Goal: Find specific page/section: Find specific page/section

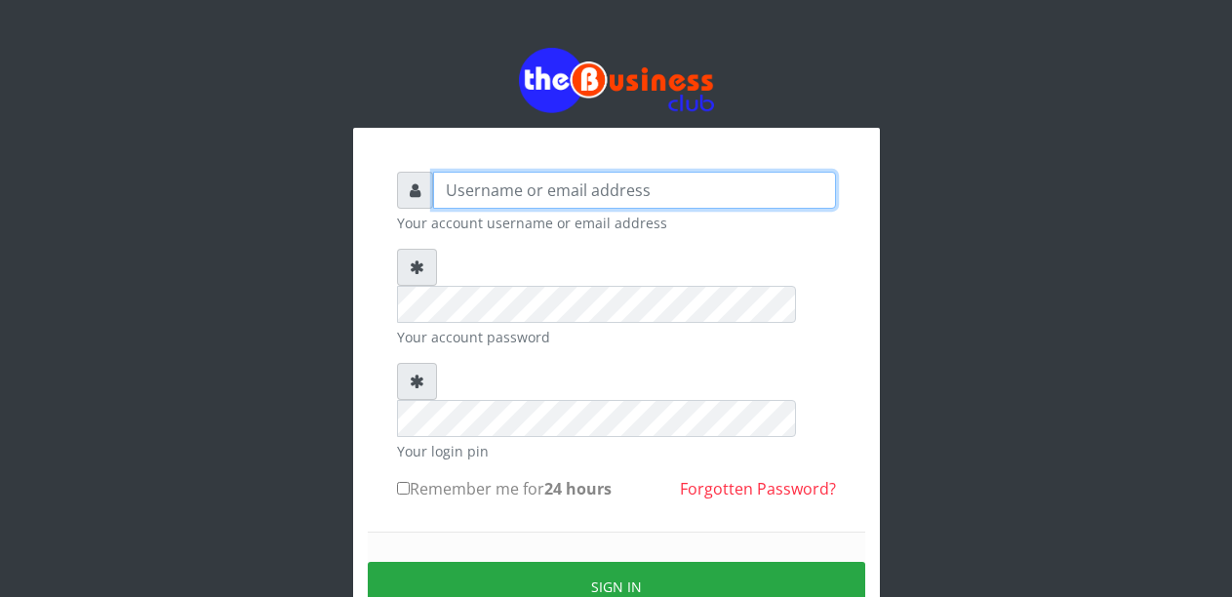
click at [487, 183] on input "text" at bounding box center [634, 190] width 403 height 37
type input "Malamsidi3030"
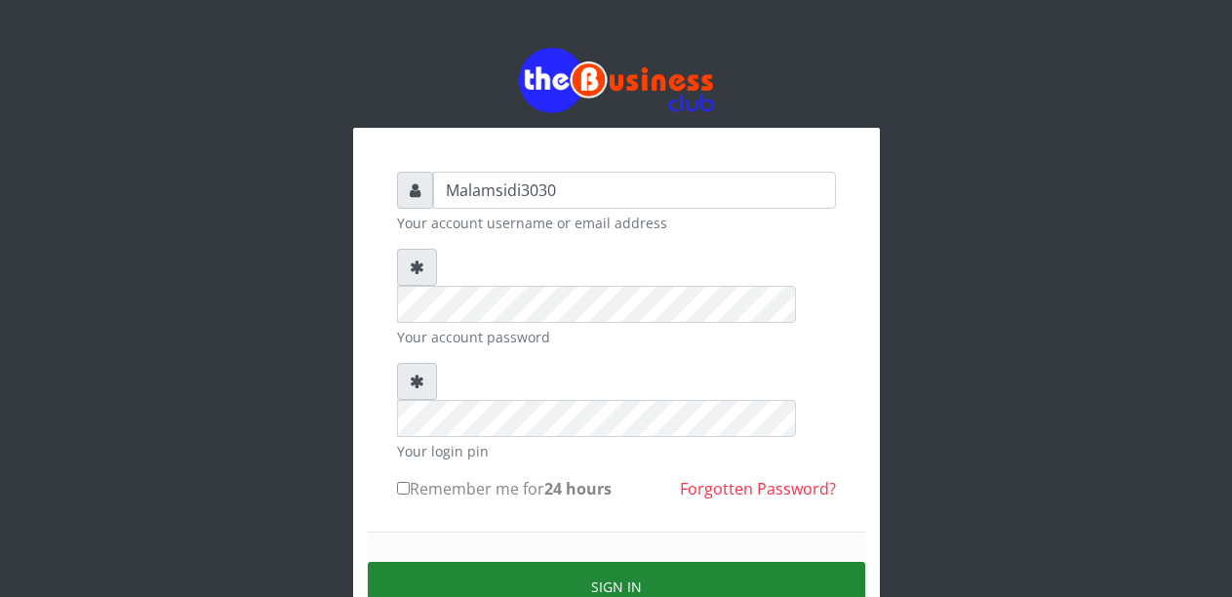
click at [547, 562] on button "Sign in" at bounding box center [616, 587] width 497 height 50
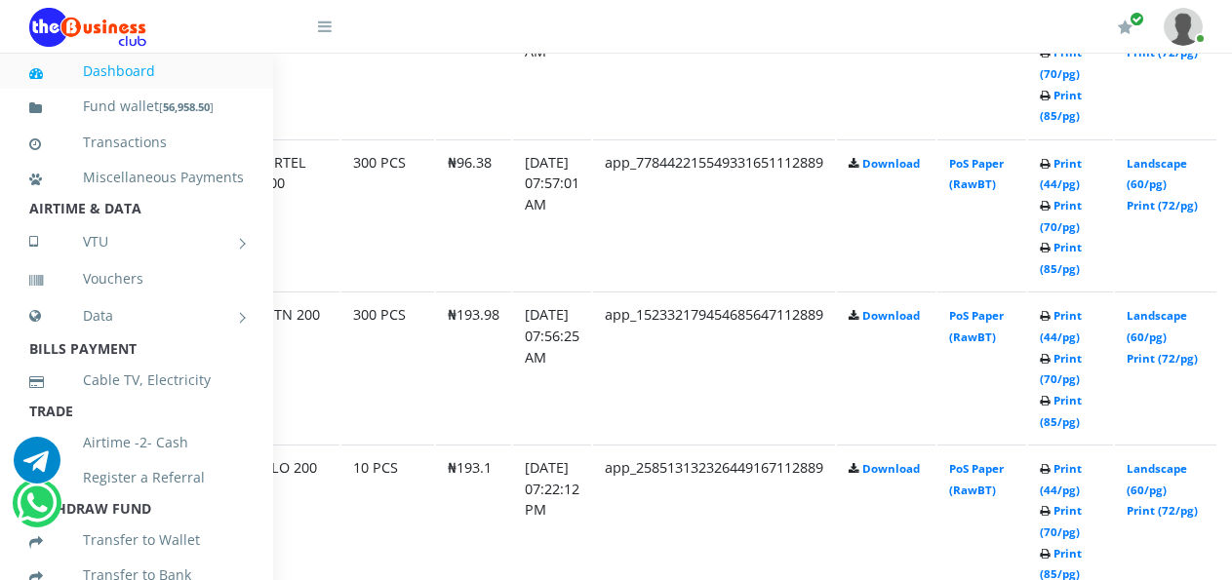
scroll to position [1399, 151]
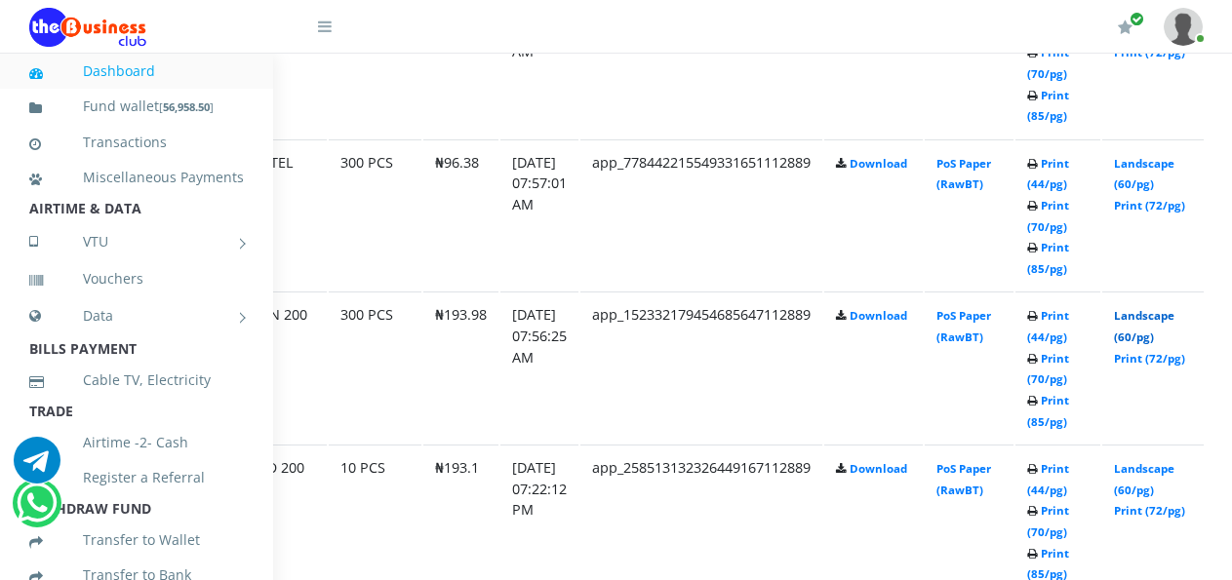
click at [1152, 322] on link "Landscape (60/pg)" at bounding box center [1144, 326] width 60 height 36
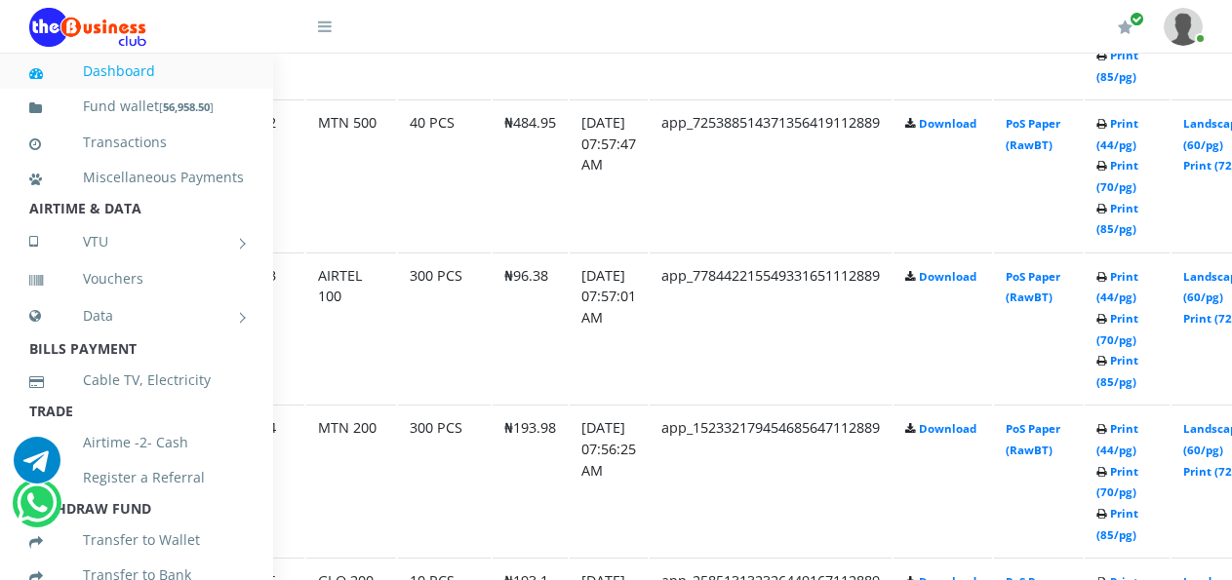
scroll to position [1286, 130]
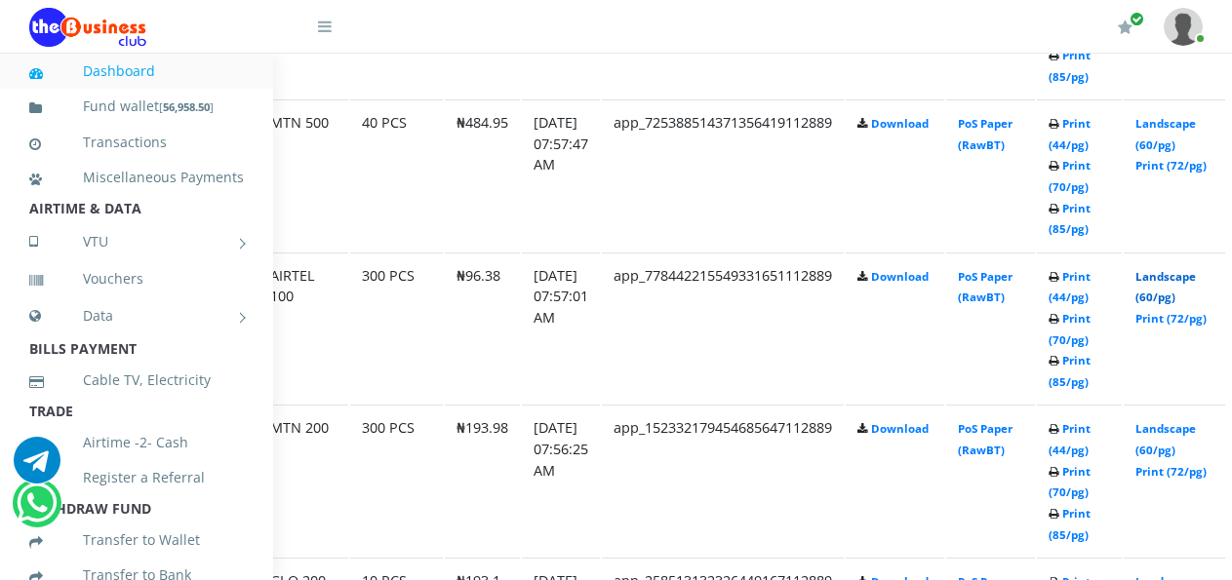
click at [1174, 282] on link "Landscape (60/pg)" at bounding box center [1165, 287] width 60 height 36
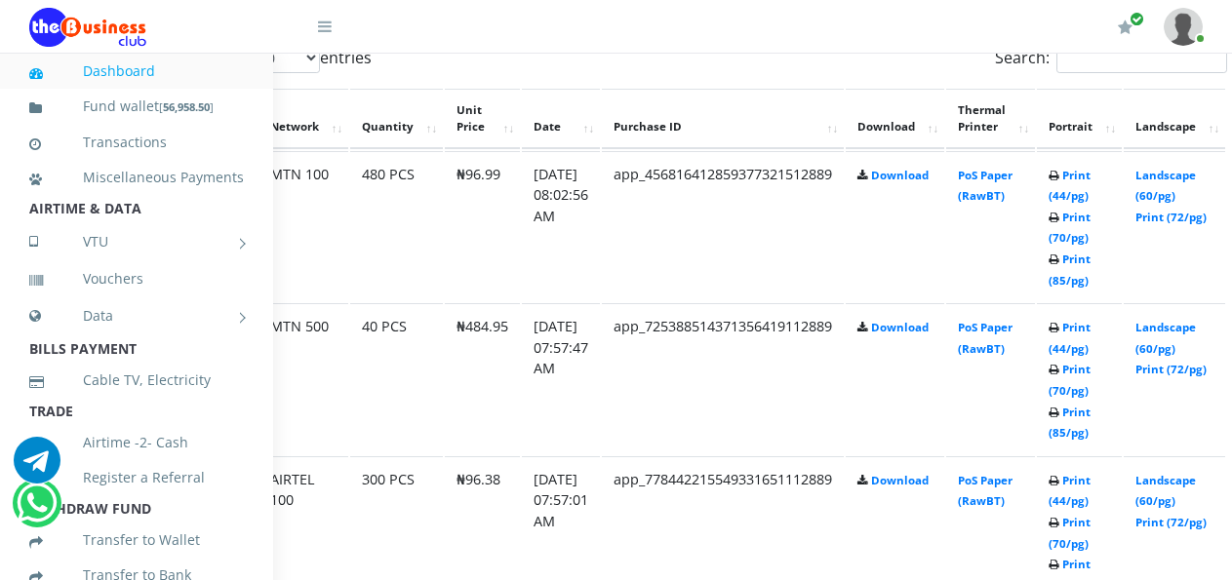
scroll to position [1098, 130]
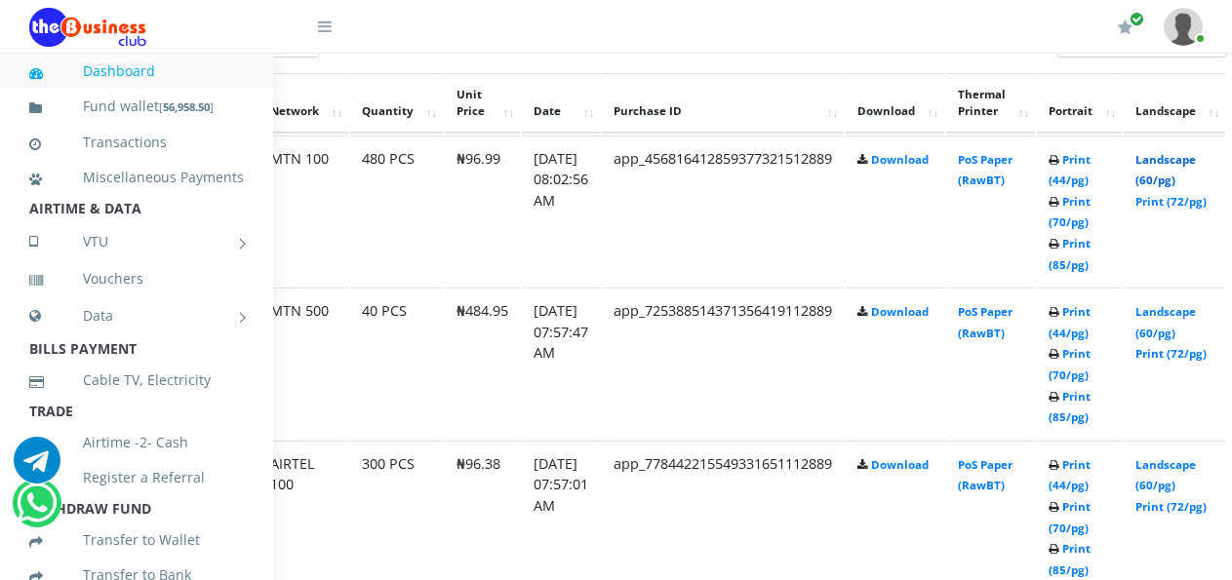
click at [1180, 164] on link "Landscape (60/pg)" at bounding box center [1165, 170] width 60 height 36
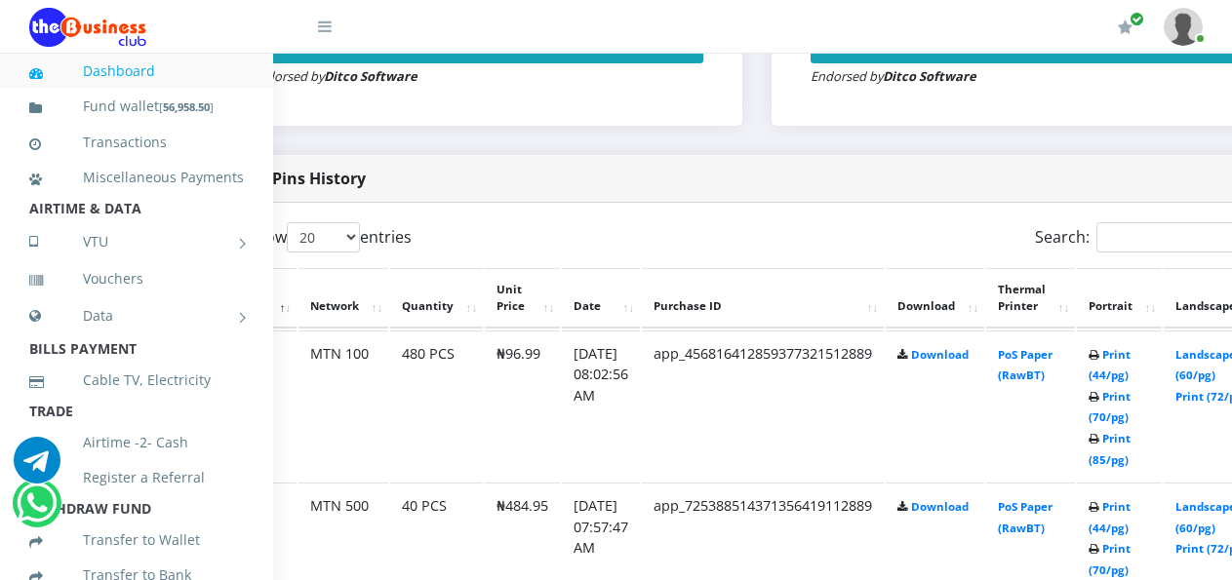
scroll to position [903, 95]
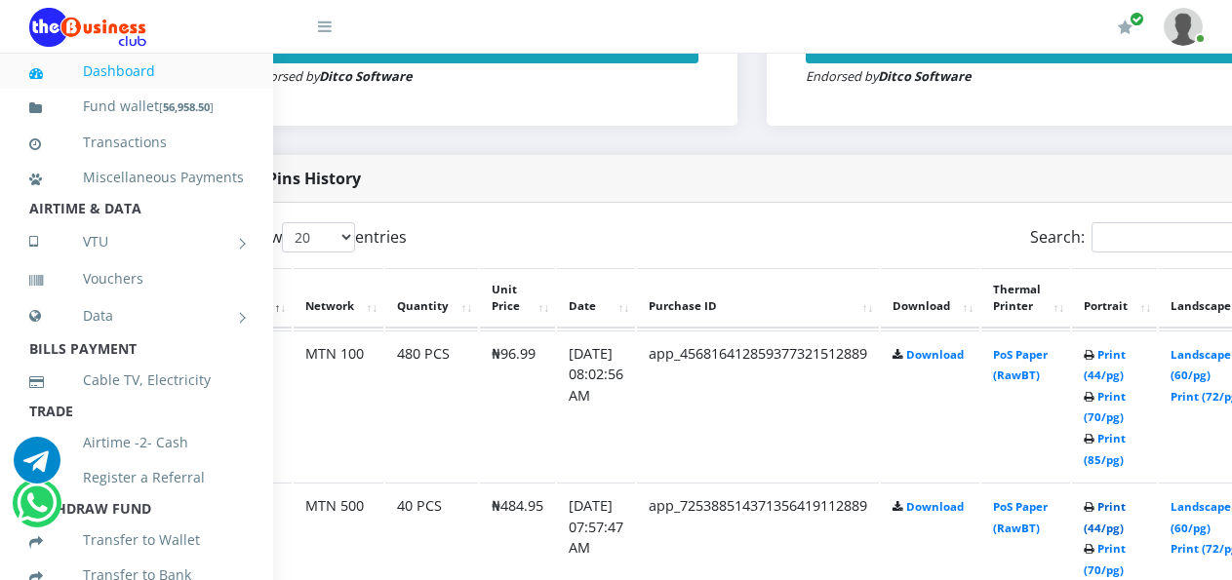
click at [1124, 508] on link "Print (44/pg)" at bounding box center [1104, 517] width 42 height 36
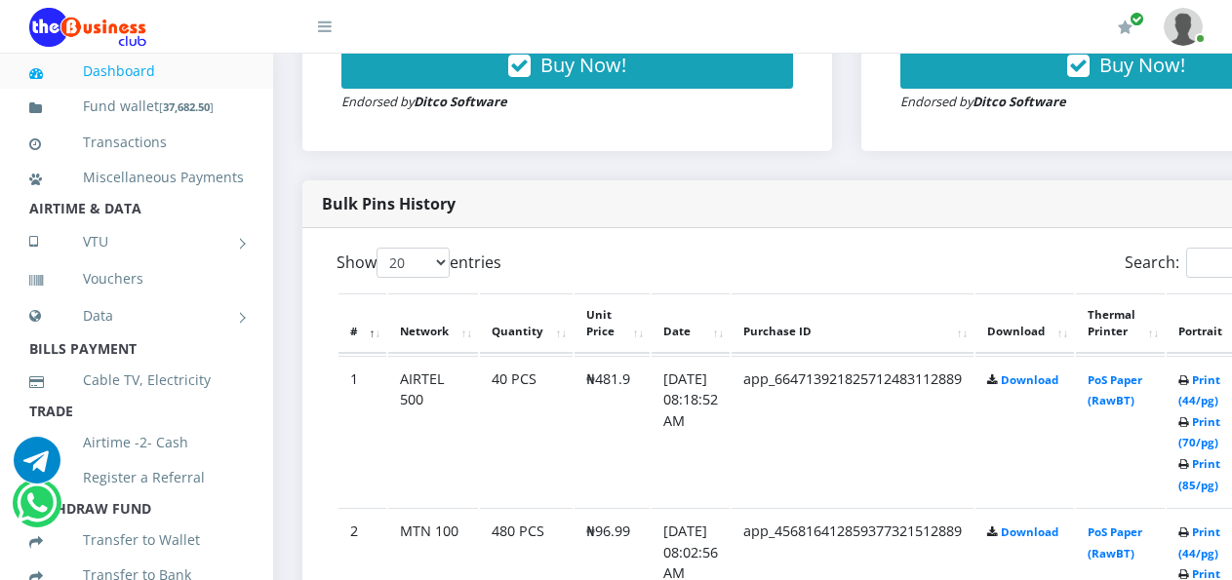
scroll to position [899, 0]
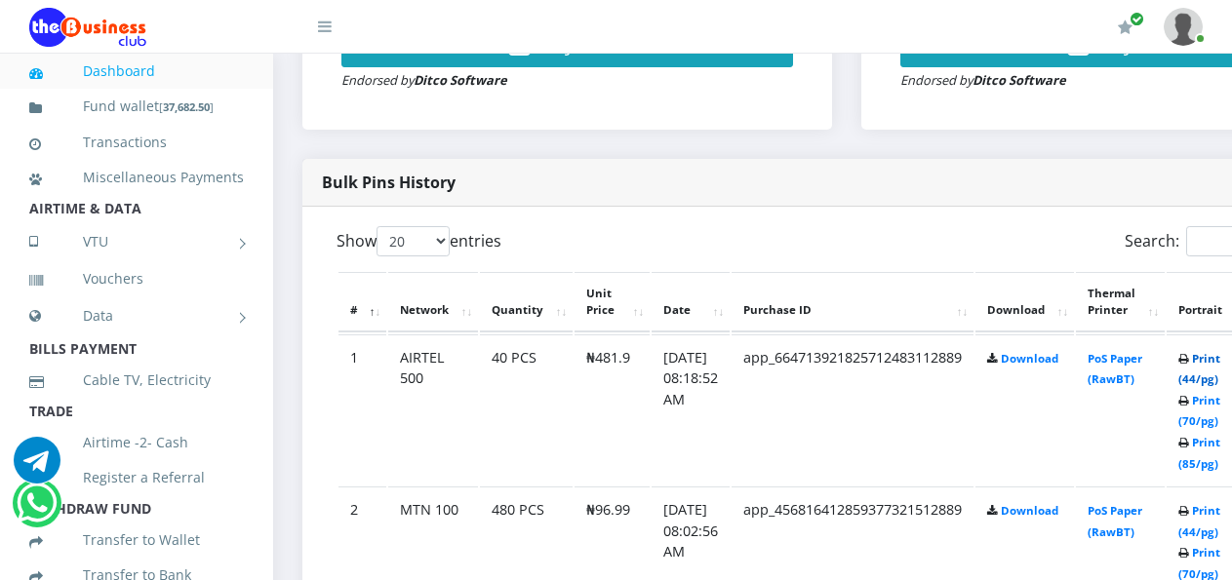
click at [1214, 363] on link "Print (44/pg)" at bounding box center [1199, 369] width 42 height 36
